Goal: Check status: Check status

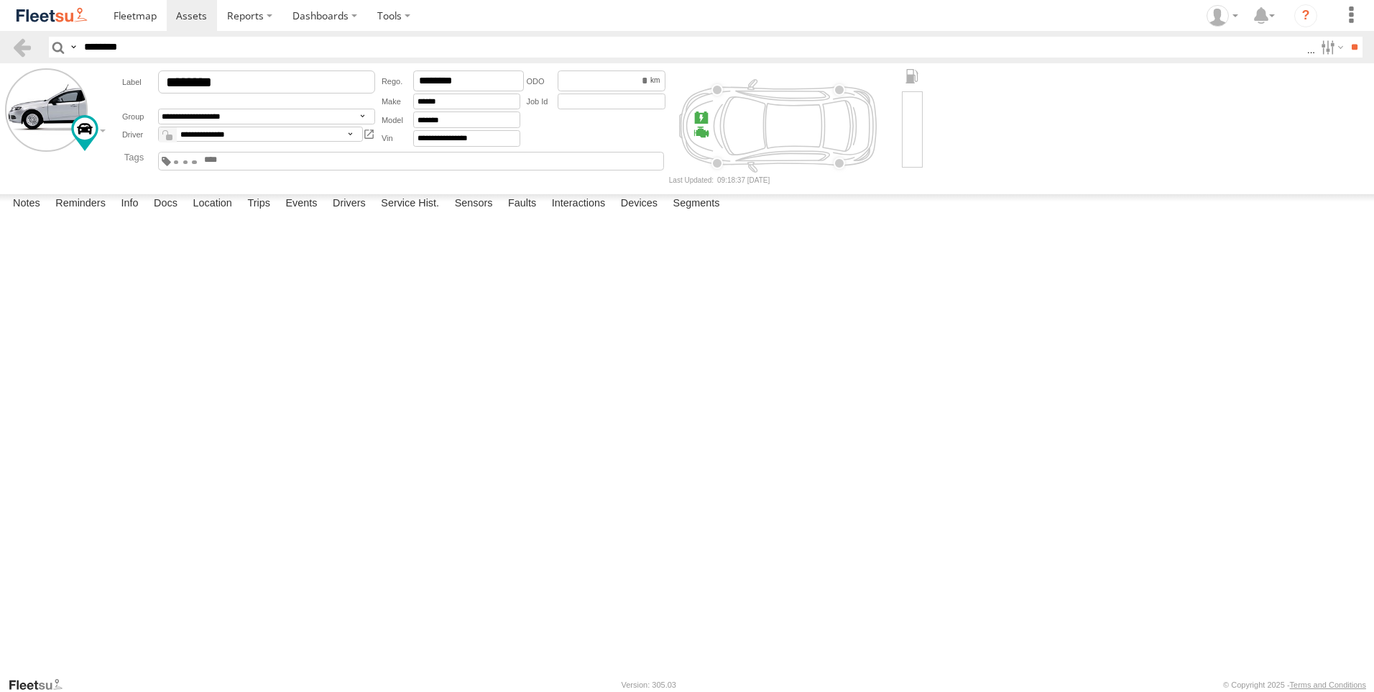
click at [166, 54] on input "********" at bounding box center [692, 47] width 1229 height 21
type input "*****"
click at [1346, 37] on input "**" at bounding box center [1354, 47] width 17 height 21
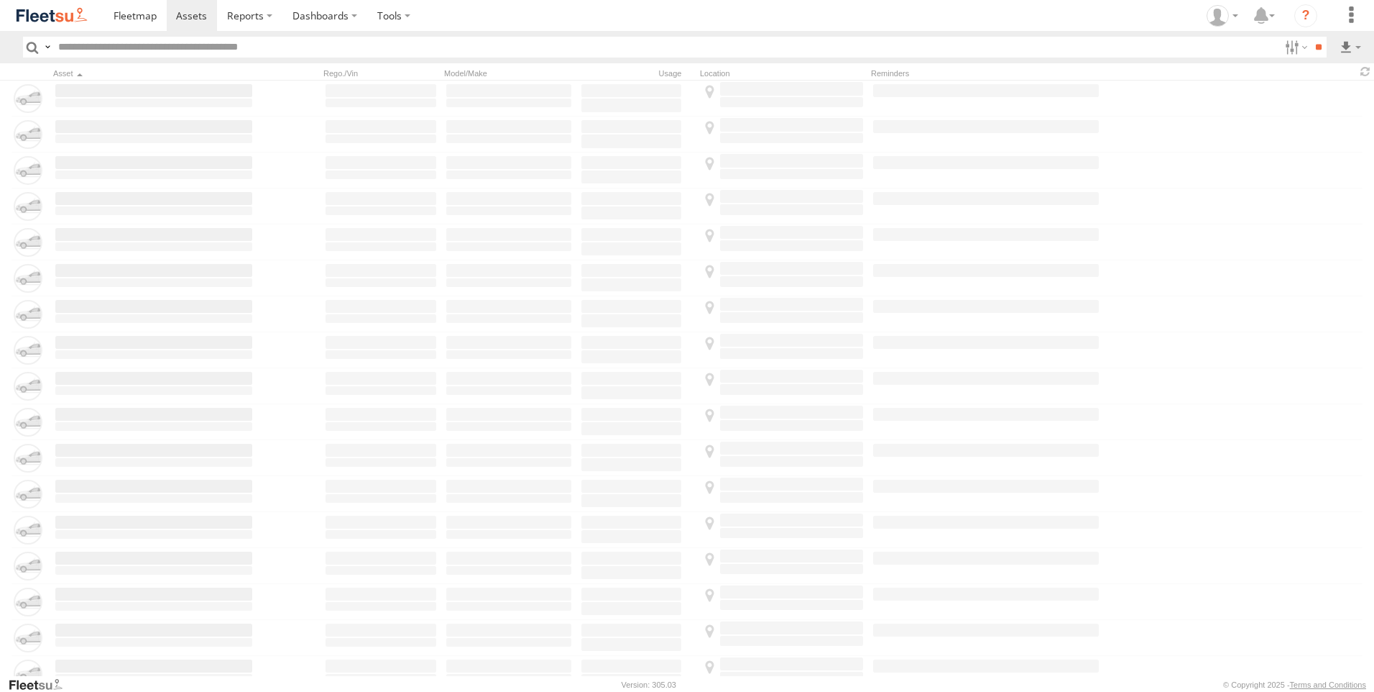
type input "*****"
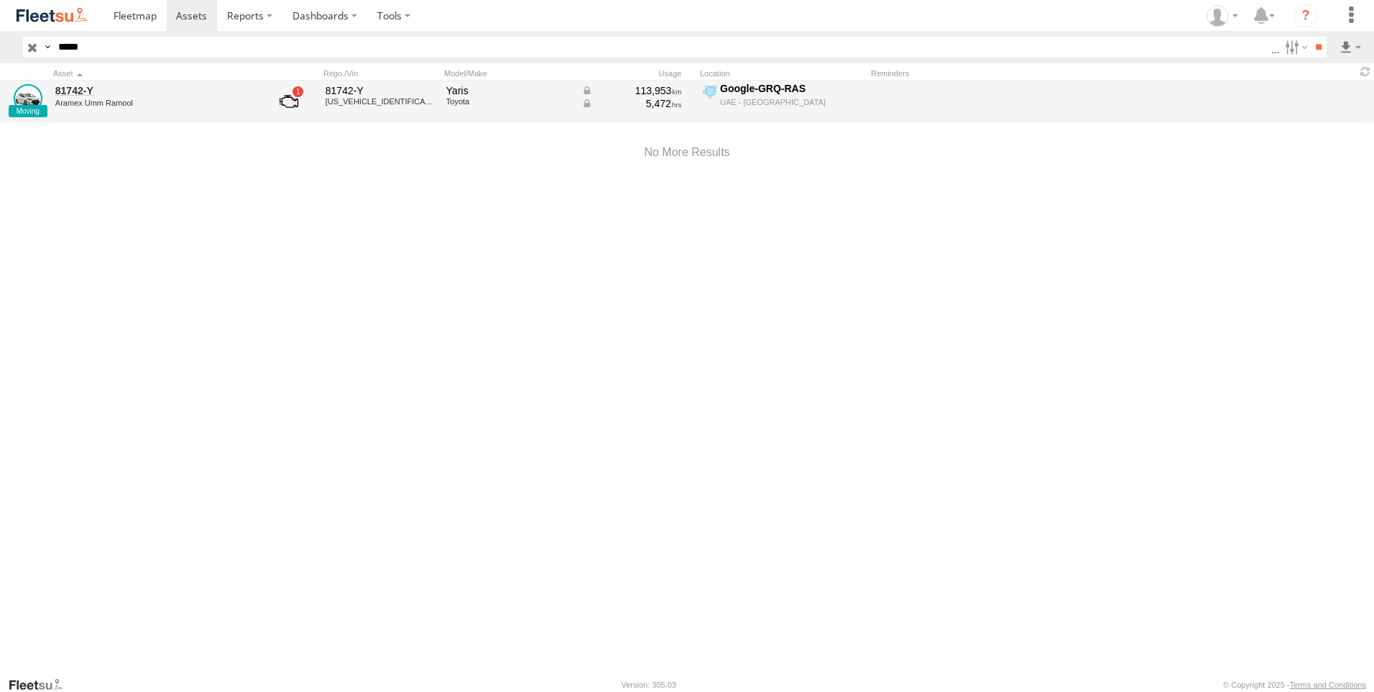
drag, startPoint x: 123, startPoint y: 104, endPoint x: 117, endPoint y: 98, distance: 7.6
click at [117, 98] on div "Aramex Umm Ramool" at bounding box center [153, 102] width 197 height 9
click at [114, 93] on link "81742-Y" at bounding box center [153, 90] width 197 height 13
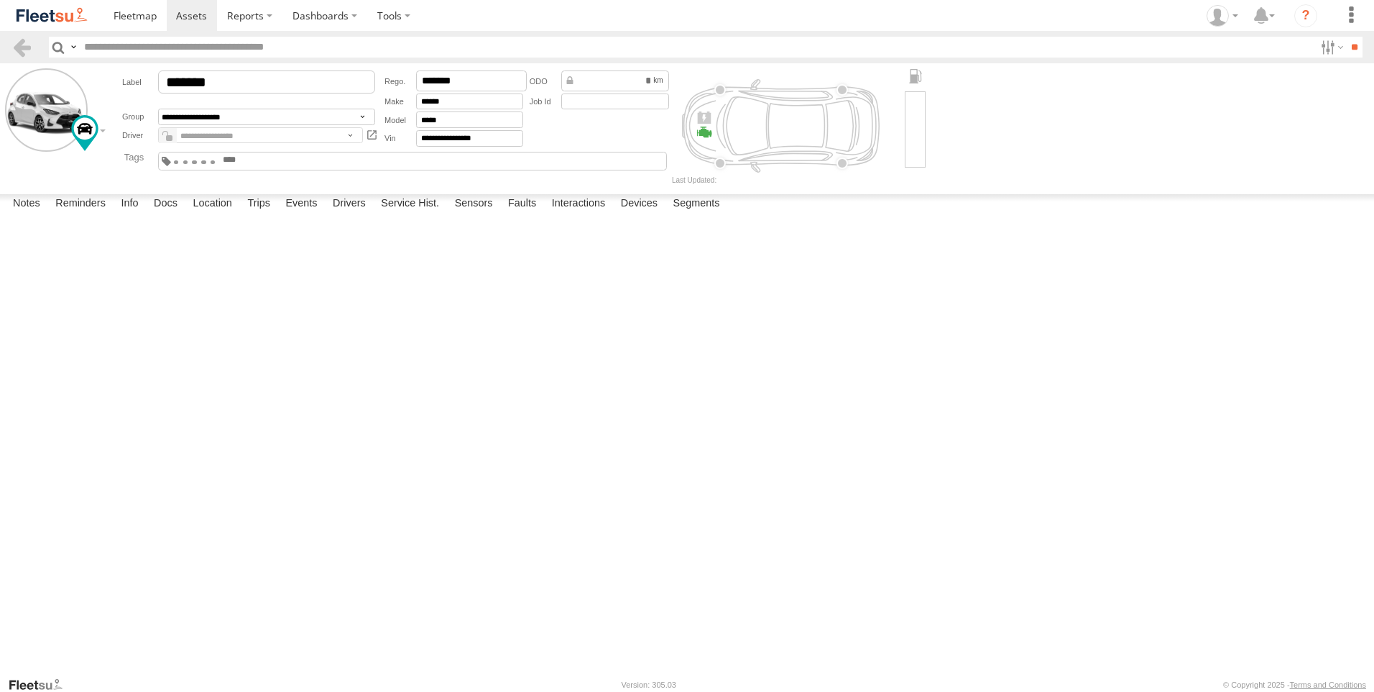
type input "*****"
click at [0, 0] on label at bounding box center [0, 0] width 0 height 0
click at [0, 0] on span "Basemaps" at bounding box center [0, 0] width 0 height 0
click at [0, 0] on span "Satellite + Roadmap" at bounding box center [0, 0] width 0 height 0
click at [0, 0] on label at bounding box center [0, 0] width 0 height 0
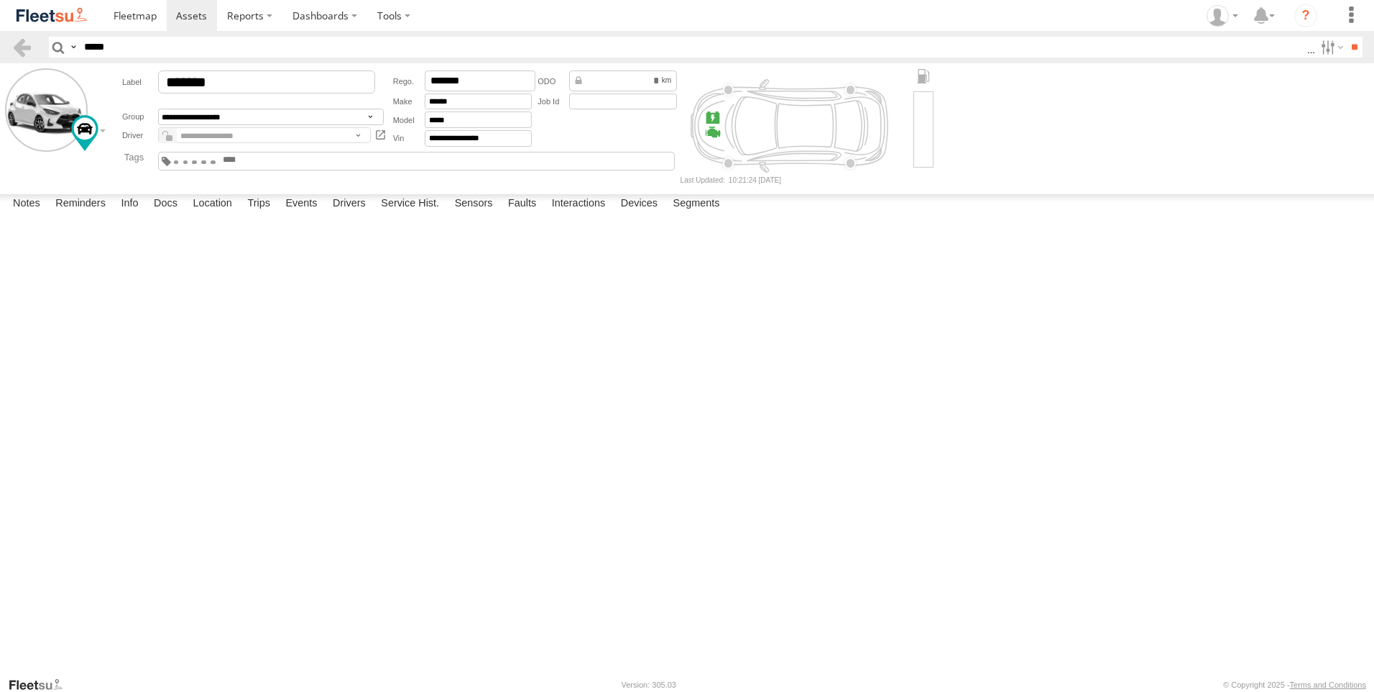
drag, startPoint x: 24, startPoint y: 615, endPoint x: 665, endPoint y: 430, distance: 666.6
click at [0, 0] on div "81742-Y To activate drag with keyboard, press Alt + Enter. Once in keyboard dra…" at bounding box center [0, 0] width 0 height 0
click at [0, 0] on button "Exit the Street View" at bounding box center [0, 0] width 0 height 0
click at [192, 54] on input "*****" at bounding box center [692, 47] width 1229 height 21
click at [1346, 37] on input "**" at bounding box center [1354, 47] width 17 height 21
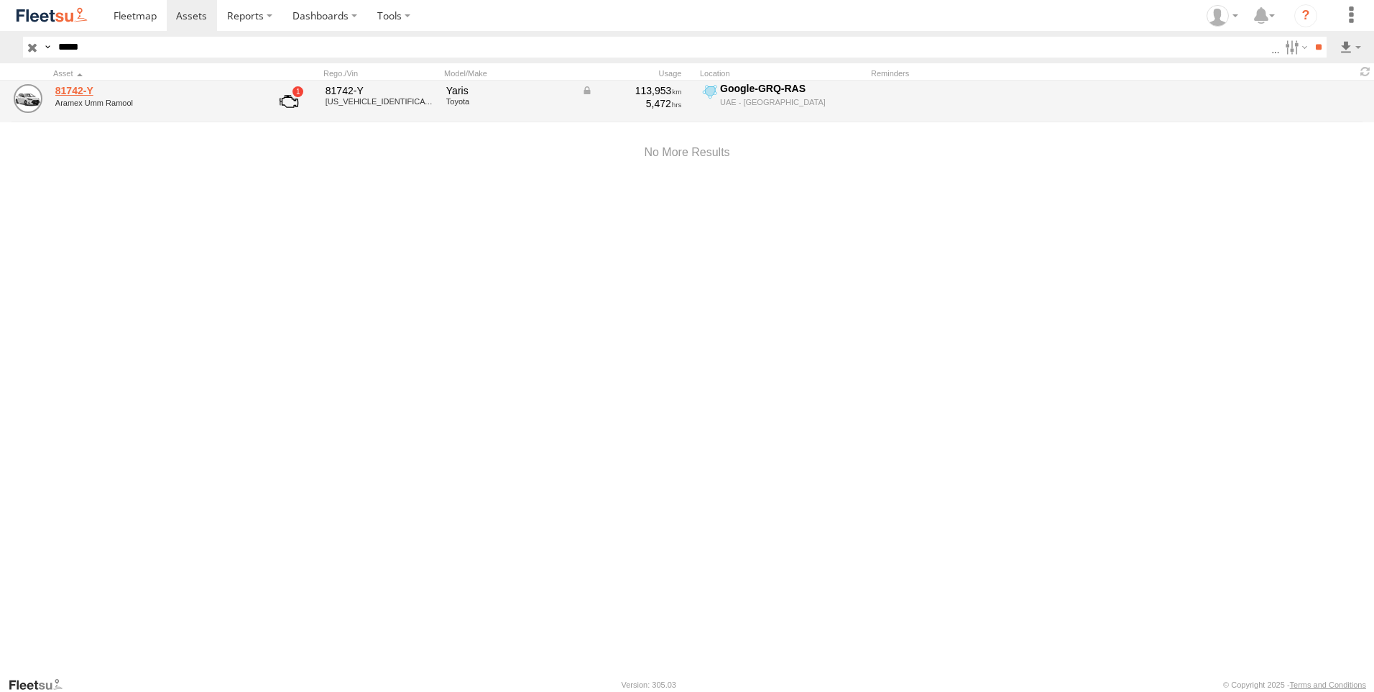
drag, startPoint x: 0, startPoint y: 0, endPoint x: 110, endPoint y: 87, distance: 140.2
click at [110, 87] on link "81742-Y" at bounding box center [153, 90] width 197 height 13
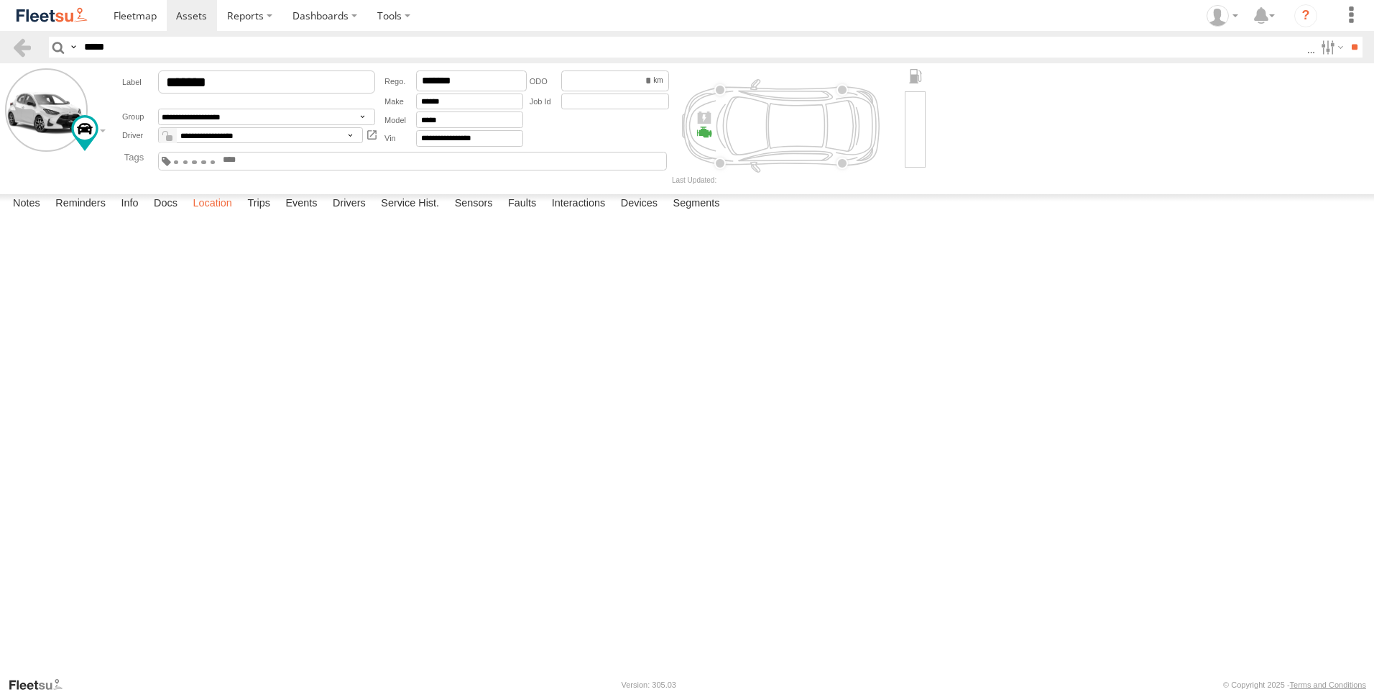
click at [221, 214] on label "Location" at bounding box center [212, 204] width 54 height 20
drag, startPoint x: 668, startPoint y: 341, endPoint x: 666, endPoint y: 494, distance: 153.1
click at [0, 0] on div "81742-Y" at bounding box center [0, 0] width 0 height 0
drag, startPoint x: 26, startPoint y: 615, endPoint x: 720, endPoint y: 502, distance: 702.9
click at [0, 0] on div "81742-Y To activate drag with keyboard, press Alt + Enter. Once in keyboard dra…" at bounding box center [0, 0] width 0 height 0
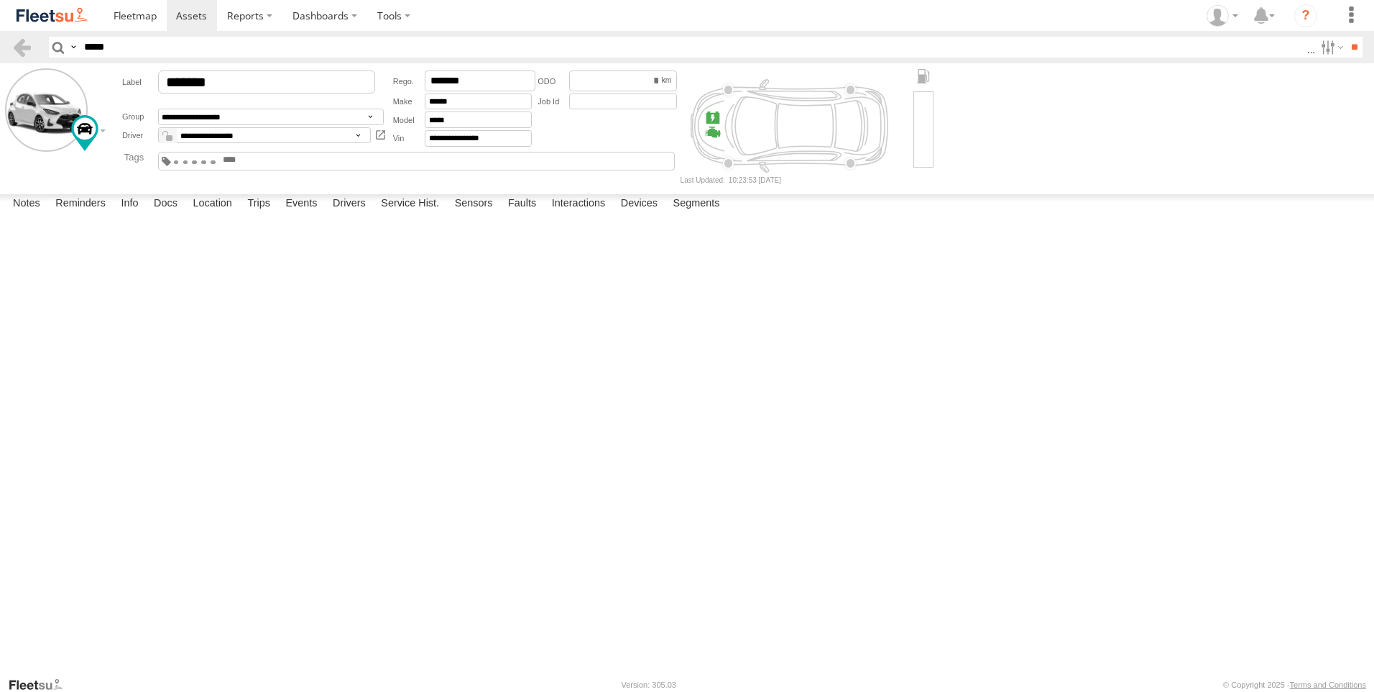
drag, startPoint x: 18, startPoint y: 615, endPoint x: 779, endPoint y: 413, distance: 787.6
click at [0, 0] on div "81742-Y To activate drag with keyboard, press Alt + Enter. Once in keyboard dra…" at bounding box center [0, 0] width 0 height 0
drag, startPoint x: 1017, startPoint y: 408, endPoint x: 45, endPoint y: 387, distance: 972.8
click at [0, 0] on div "81742-Y No data available." at bounding box center [0, 0] width 0 height 0
drag, startPoint x: 149, startPoint y: 355, endPoint x: 909, endPoint y: 358, distance: 760.5
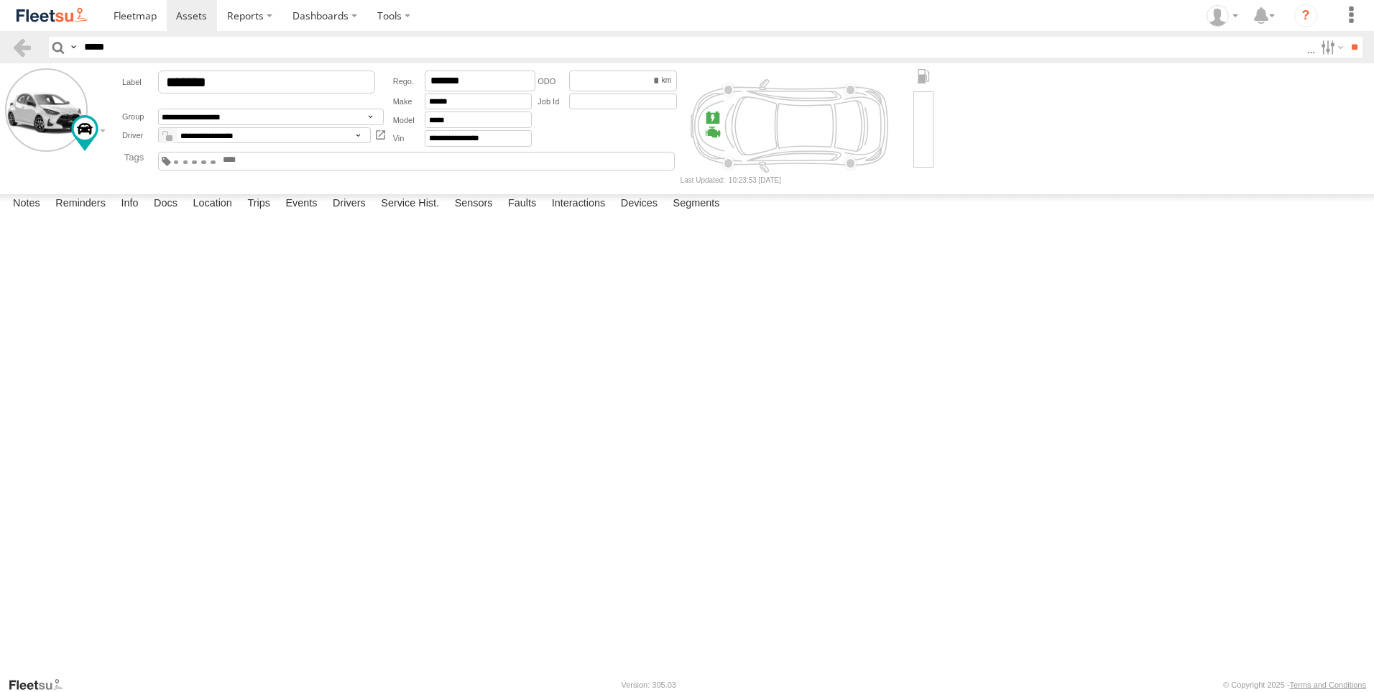
click at [0, 0] on div "81742-Y No data available." at bounding box center [0, 0] width 0 height 0
drag, startPoint x: 580, startPoint y: 361, endPoint x: 743, endPoint y: 361, distance: 162.5
click at [0, 0] on div "81742-Y No data available." at bounding box center [0, 0] width 0 height 0
drag, startPoint x: 283, startPoint y: 366, endPoint x: 651, endPoint y: 589, distance: 430.6
click at [0, 0] on div "81742-Y No data available." at bounding box center [0, 0] width 0 height 0
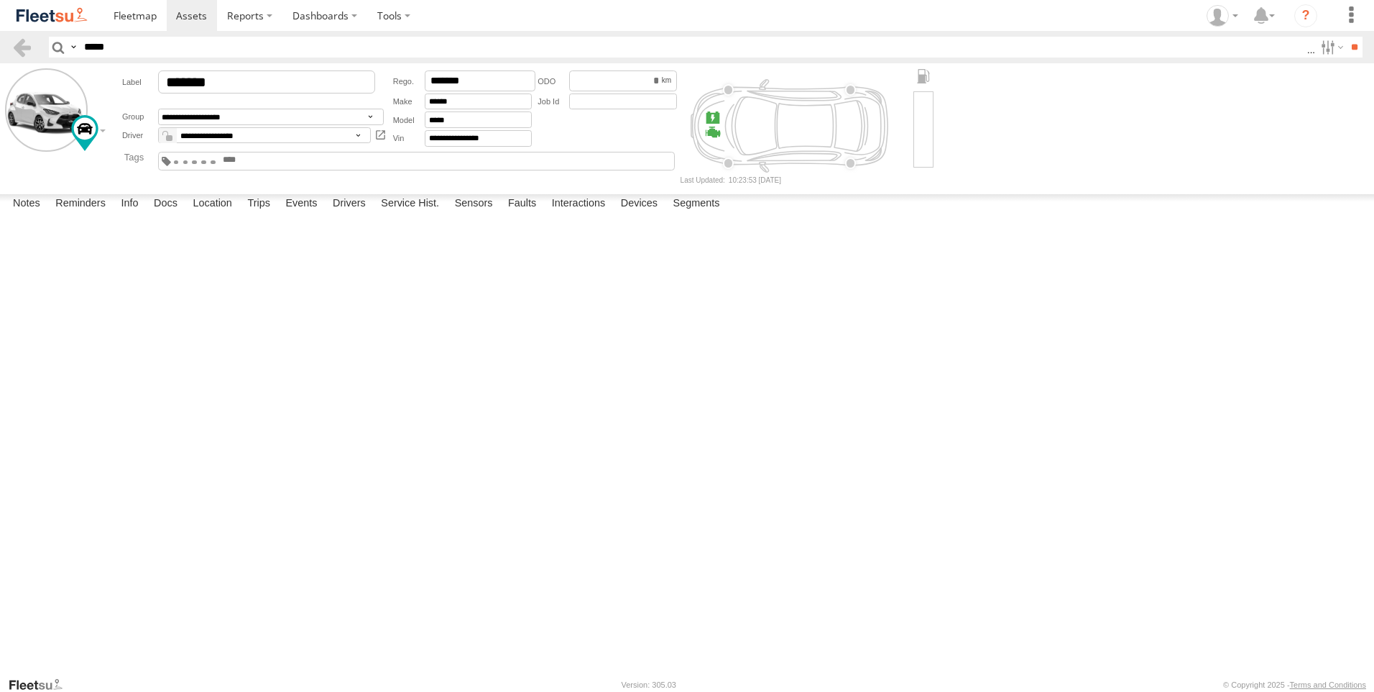
drag, startPoint x: 693, startPoint y: 515, endPoint x: 678, endPoint y: 332, distance: 183.9
click at [0, 0] on div "81742-Y No data available." at bounding box center [0, 0] width 0 height 0
click at [162, 51] on input "*****" at bounding box center [692, 47] width 1229 height 21
click at [1346, 37] on input "**" at bounding box center [1354, 47] width 17 height 21
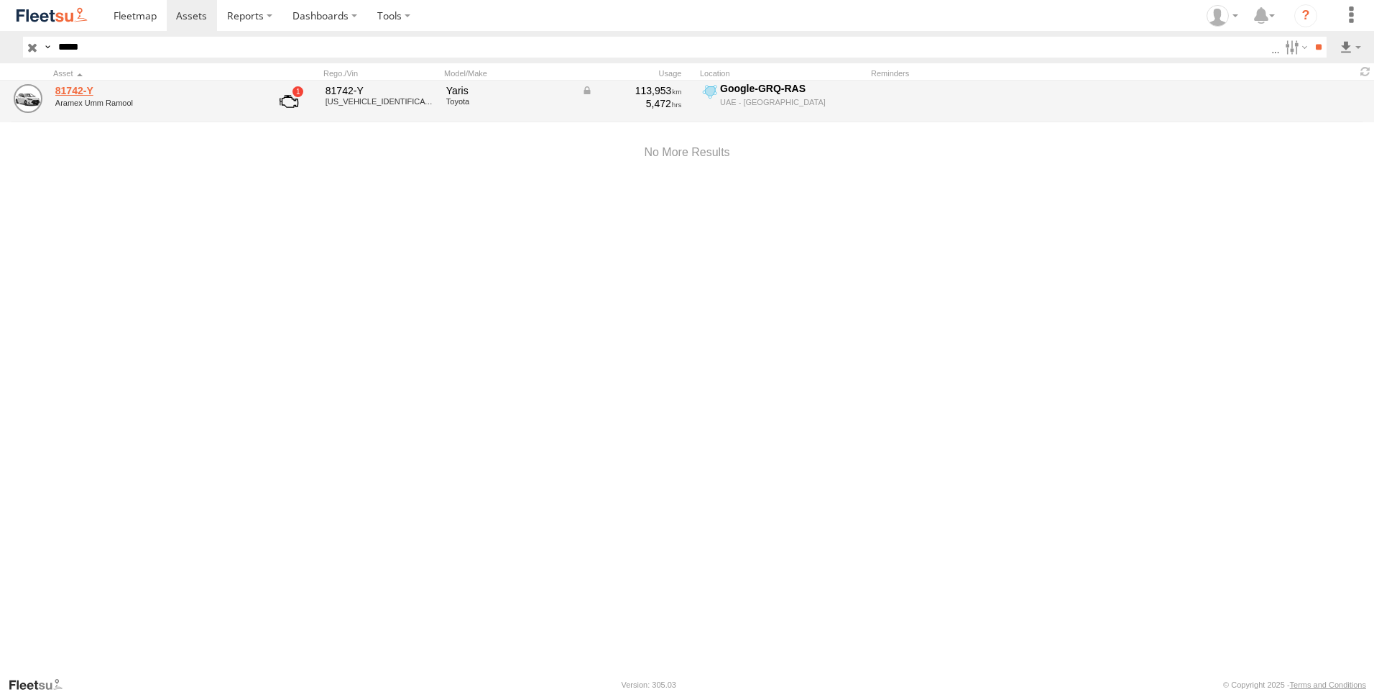
click at [113, 94] on link "81742-Y" at bounding box center [153, 90] width 197 height 13
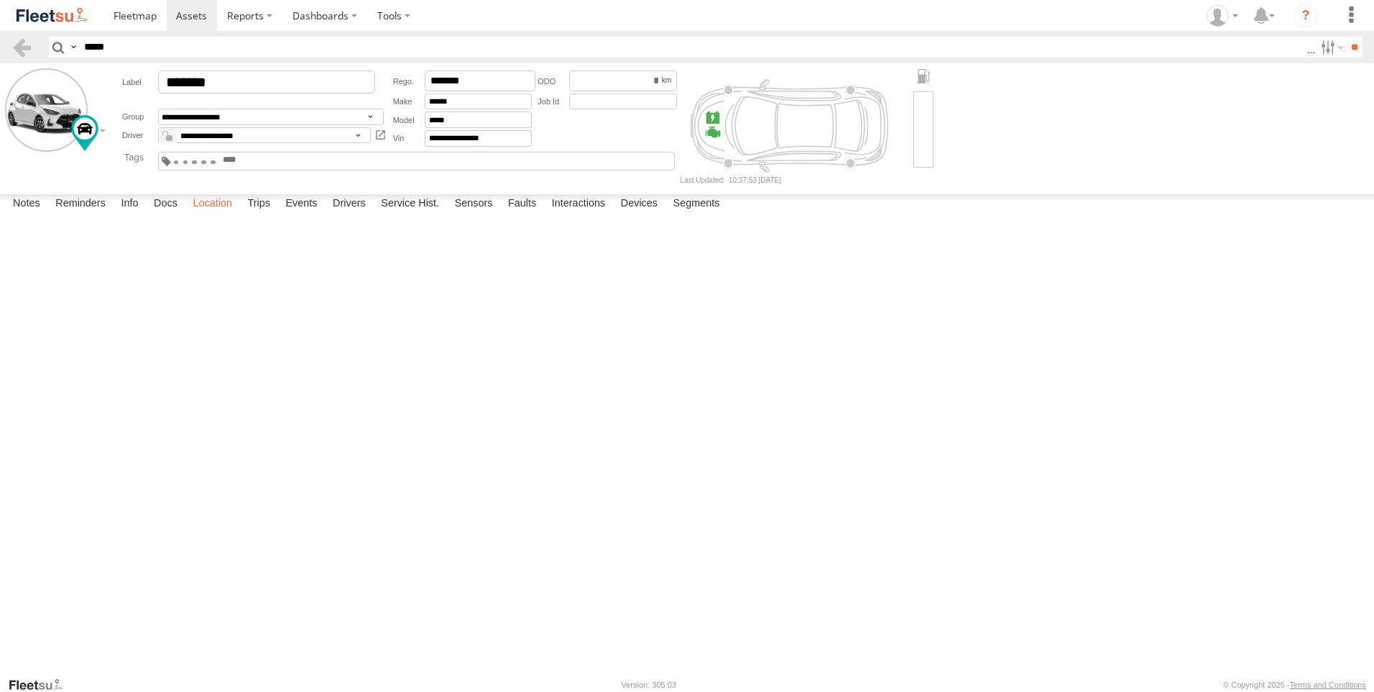
click at [204, 214] on label "Location" at bounding box center [212, 204] width 54 height 20
drag, startPoint x: 744, startPoint y: 341, endPoint x: 740, endPoint y: 473, distance: 132.3
click at [0, 0] on div "81742-Y" at bounding box center [0, 0] width 0 height 0
drag, startPoint x: 776, startPoint y: 335, endPoint x: 728, endPoint y: 496, distance: 168.1
click at [0, 0] on div "81742-Y" at bounding box center [0, 0] width 0 height 0
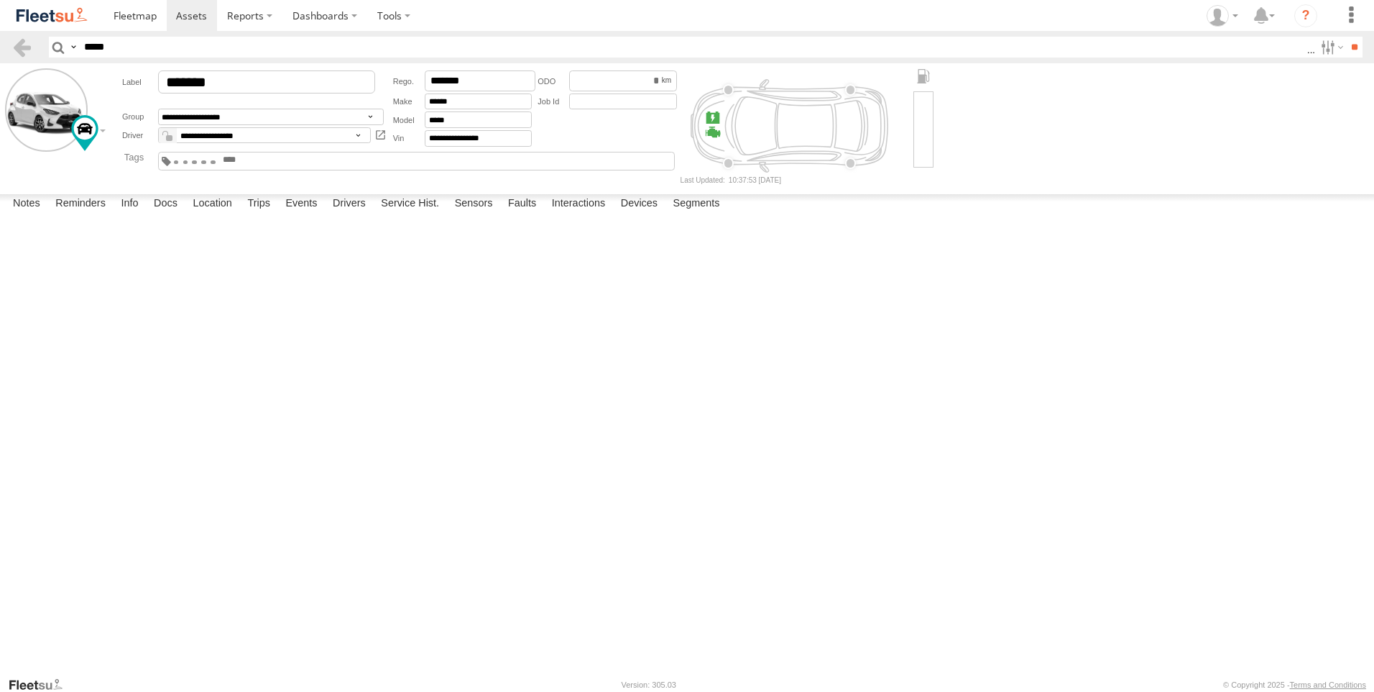
drag, startPoint x: 17, startPoint y: 617, endPoint x: 693, endPoint y: 469, distance: 691.6
click at [0, 0] on div "81742-Y To activate drag with keyboard, press Alt + Enter. Once in keyboard dra…" at bounding box center [0, 0] width 0 height 0
drag, startPoint x: 25, startPoint y: 612, endPoint x: 700, endPoint y: 456, distance: 692.9
click at [0, 0] on div "81742-Y To activate drag with keyboard, press Alt + Enter. Once in keyboard dra…" at bounding box center [0, 0] width 0 height 0
drag, startPoint x: 25, startPoint y: 616, endPoint x: 739, endPoint y: 345, distance: 763.5
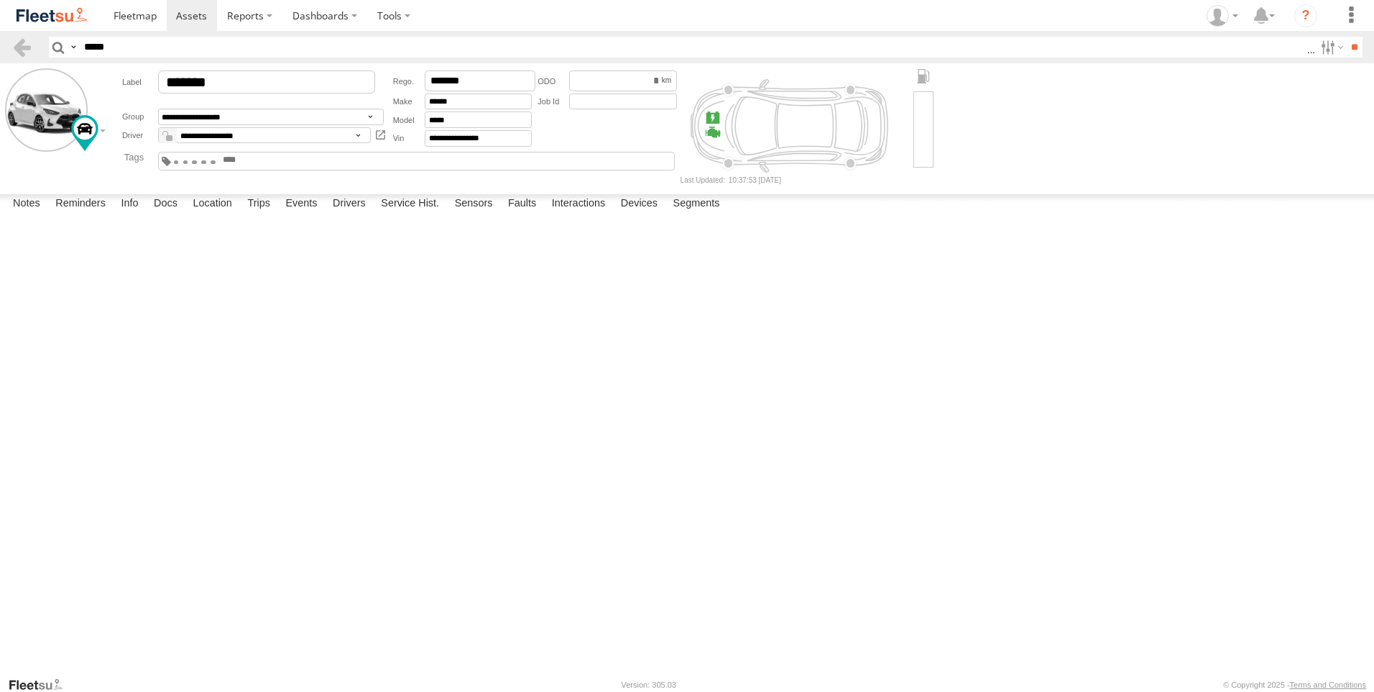
click at [0, 0] on div "81742-Y To activate drag with keyboard, press Alt + Enter. Once in keyboard dra…" at bounding box center [0, 0] width 0 height 0
click at [0, 0] on div "Exit the Street View" at bounding box center [0, 0] width 0 height 0
drag, startPoint x: 959, startPoint y: 530, endPoint x: 791, endPoint y: 415, distance: 203.2
click at [0, 0] on div "81742-Y No data available." at bounding box center [0, 0] width 0 height 0
drag, startPoint x: 731, startPoint y: 438, endPoint x: 714, endPoint y: 472, distance: 37.3
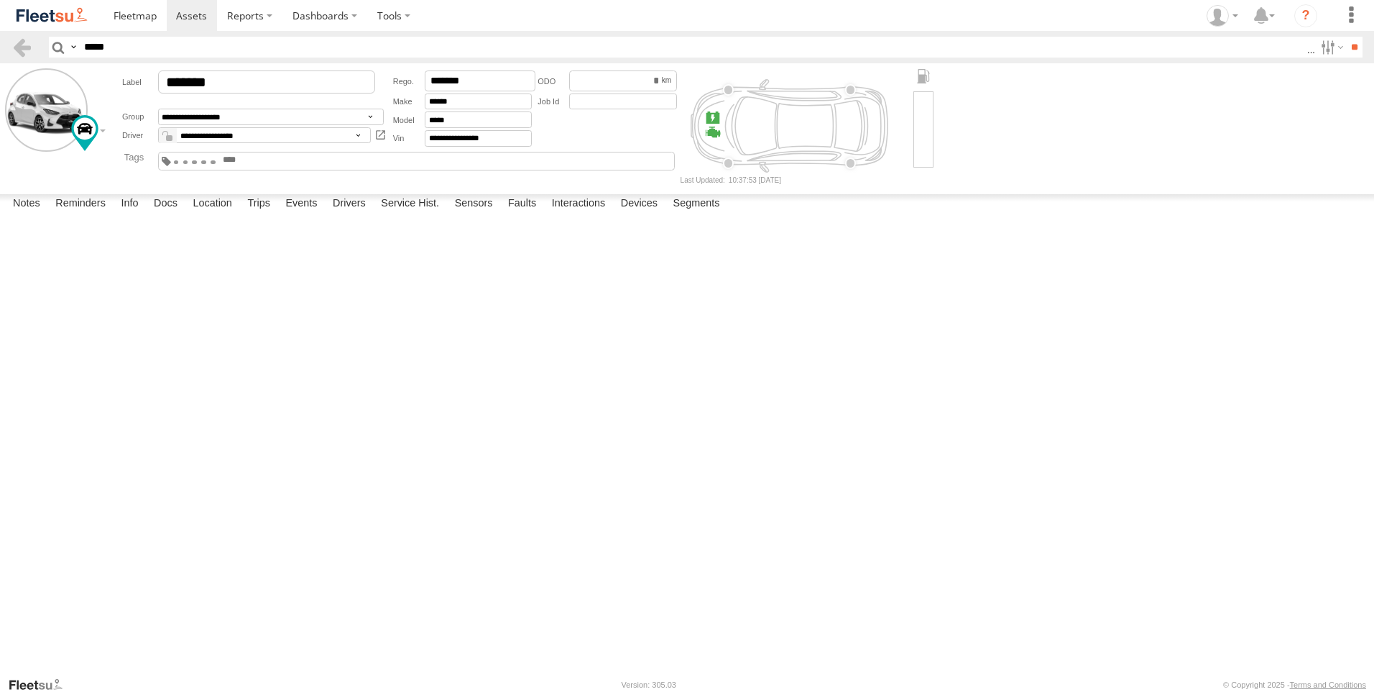
click at [0, 0] on div "81742-Y No data available." at bounding box center [0, 0] width 0 height 0
drag, startPoint x: 629, startPoint y: 455, endPoint x: 641, endPoint y: 582, distance: 127.8
click at [0, 0] on div "81742-Y No data available." at bounding box center [0, 0] width 0 height 0
drag, startPoint x: 742, startPoint y: 594, endPoint x: 646, endPoint y: 446, distance: 176.7
click at [0, 0] on div "81742-Y No data available." at bounding box center [0, 0] width 0 height 0
